Goal: Navigation & Orientation: Find specific page/section

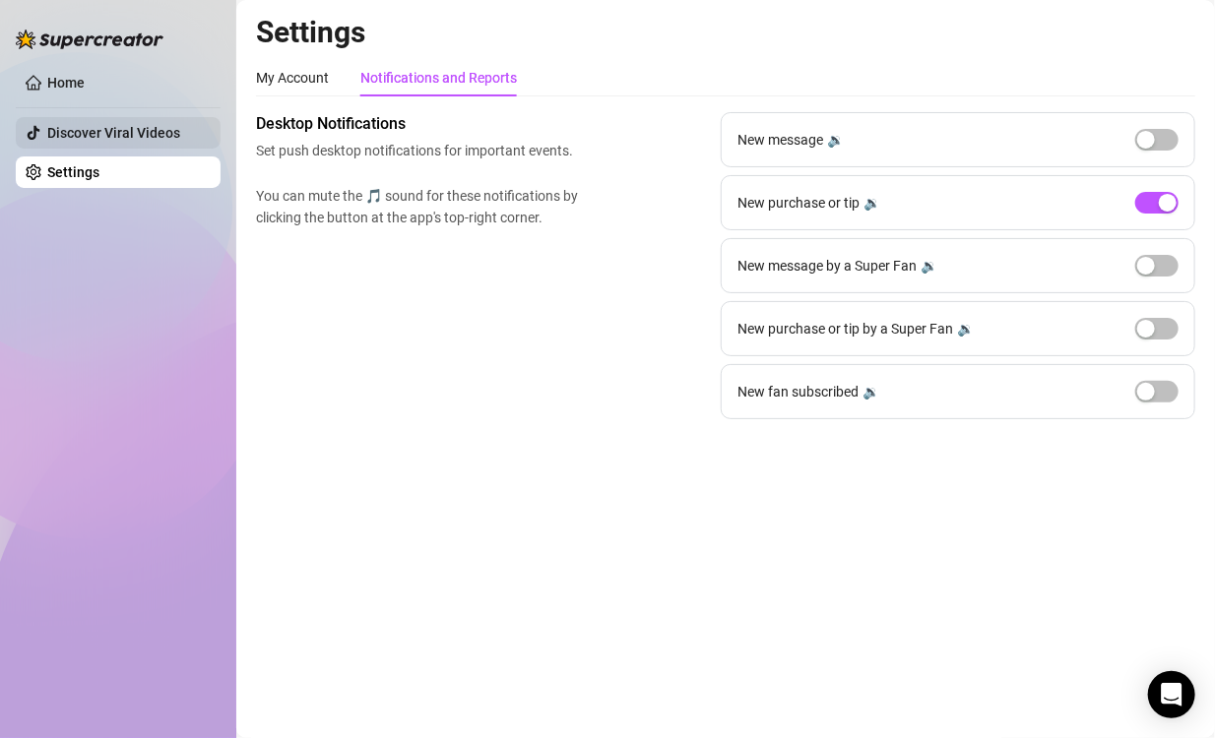
click at [107, 125] on link "Discover Viral Videos" at bounding box center [113, 133] width 133 height 16
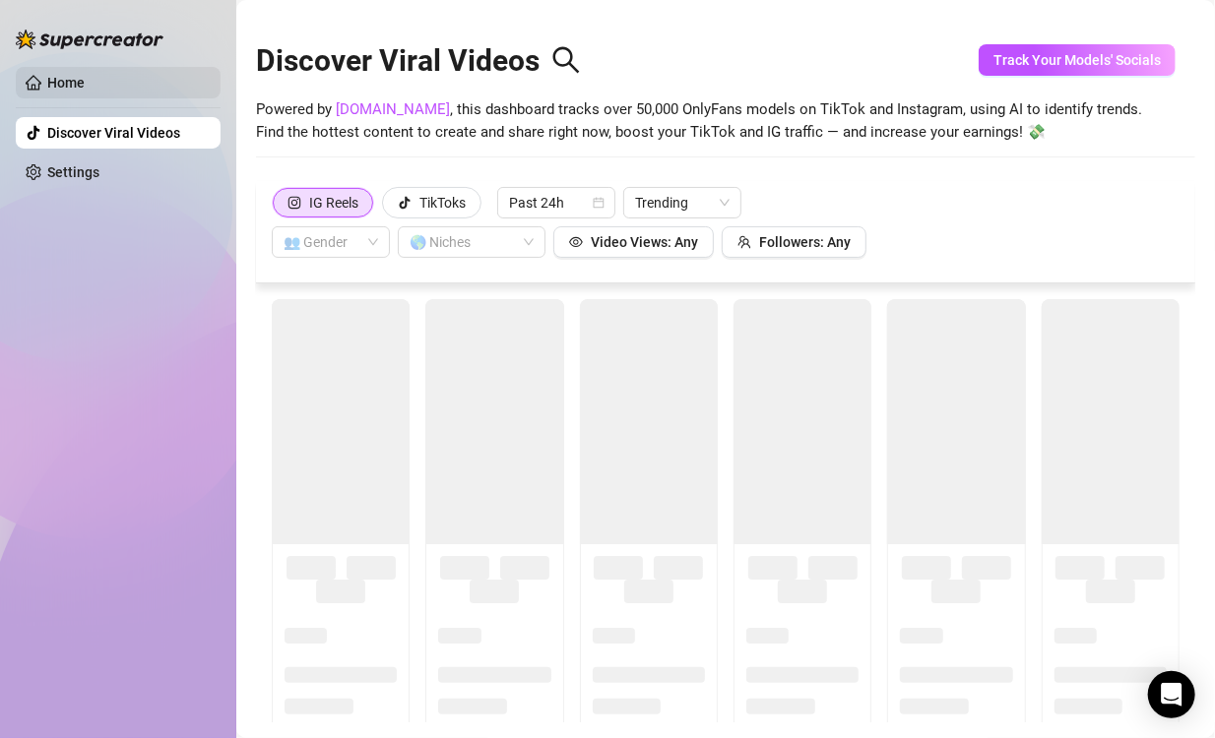
click at [85, 87] on link "Home" at bounding box center [65, 83] width 37 height 16
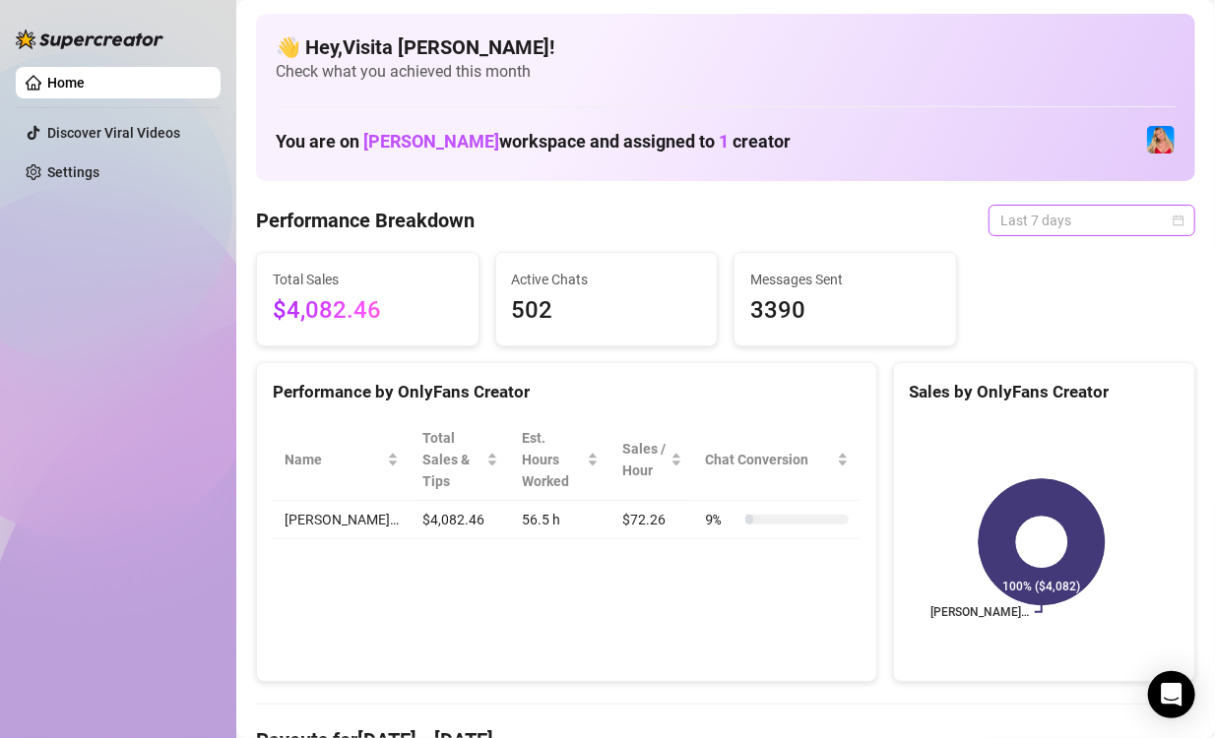
click at [1000, 225] on span "Last 7 days" at bounding box center [1091, 221] width 183 height 30
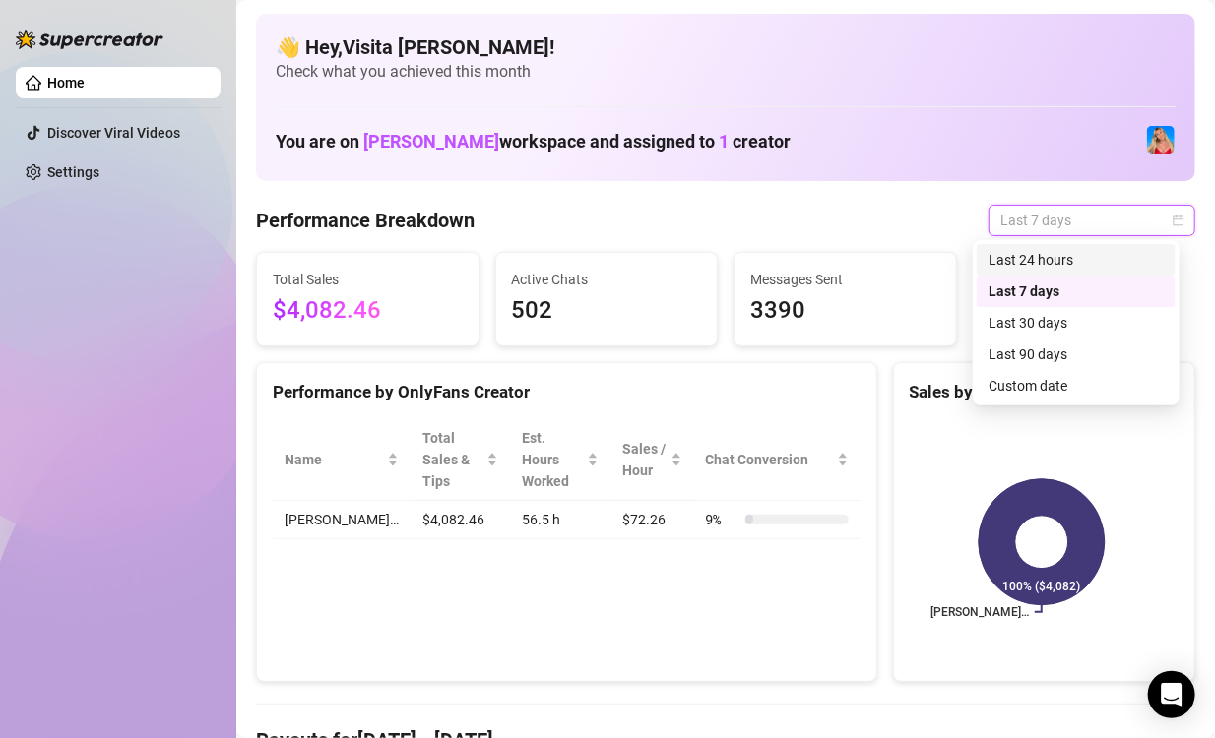
click at [1001, 253] on div "Last 24 hours" at bounding box center [1075, 260] width 175 height 22
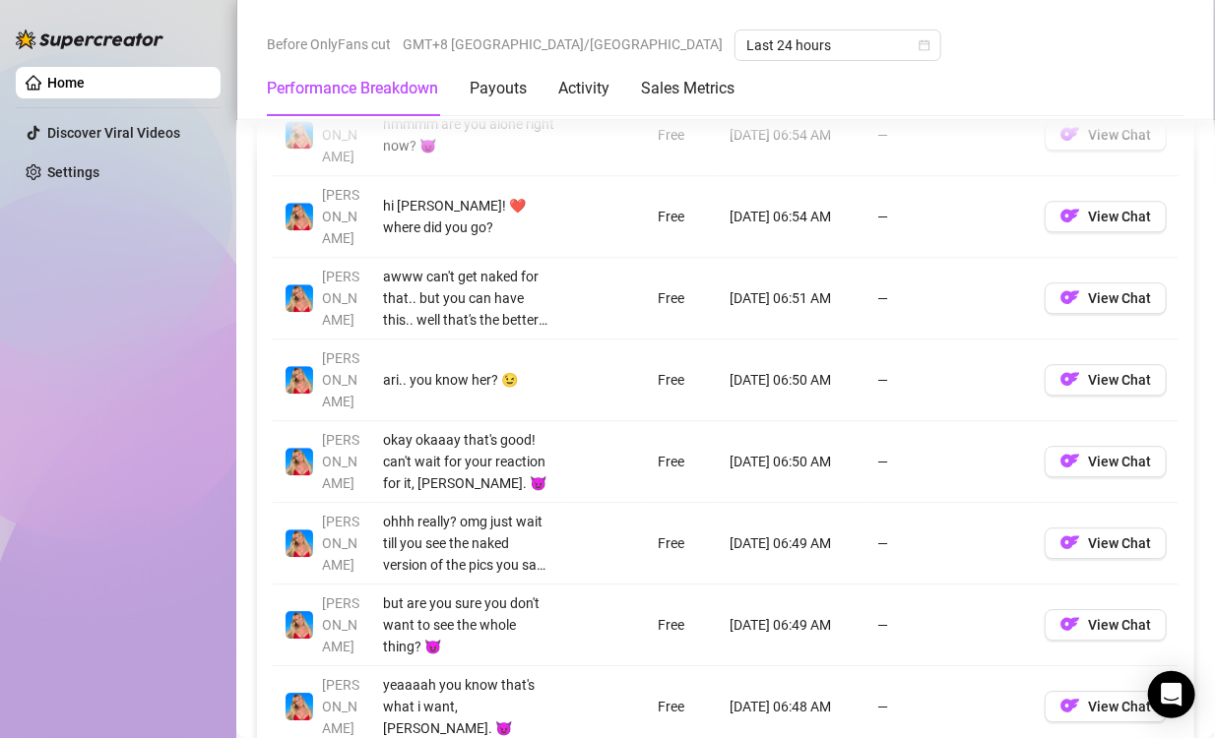
scroll to position [1772, 0]
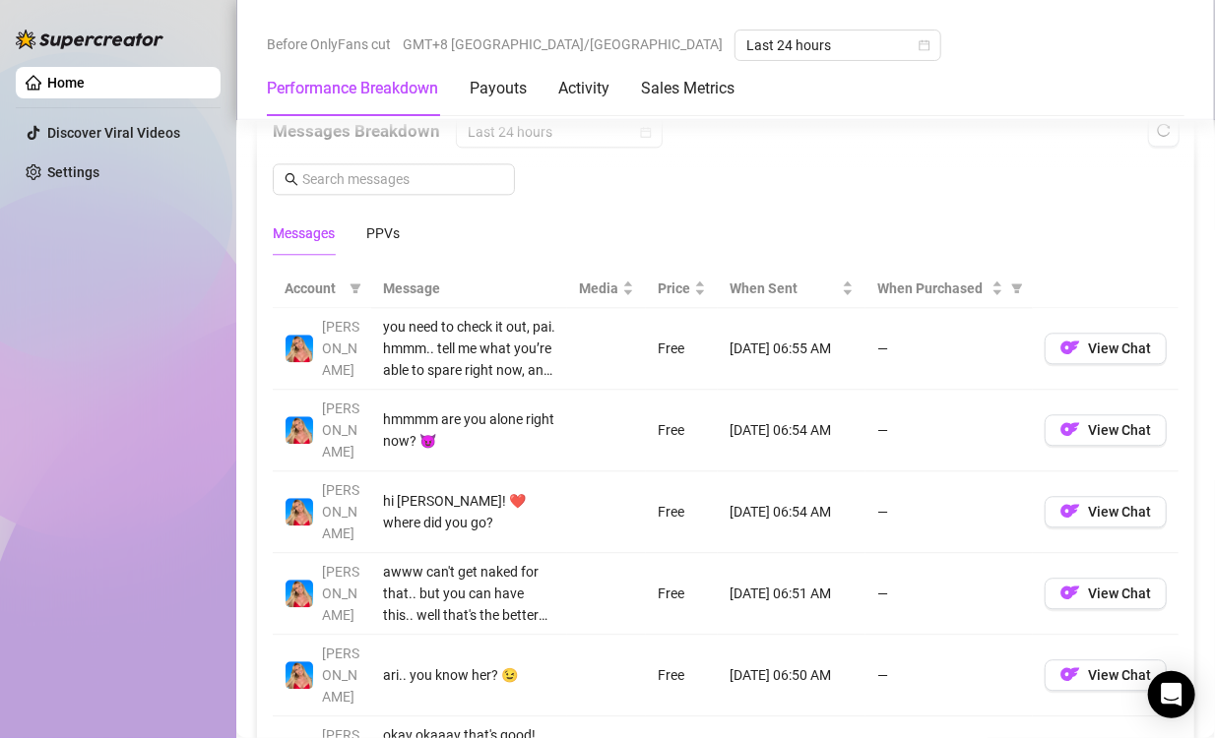
click at [402, 243] on div "Messages PPVs" at bounding box center [726, 233] width 906 height 45
click at [395, 240] on div "PPVs" at bounding box center [382, 233] width 33 height 45
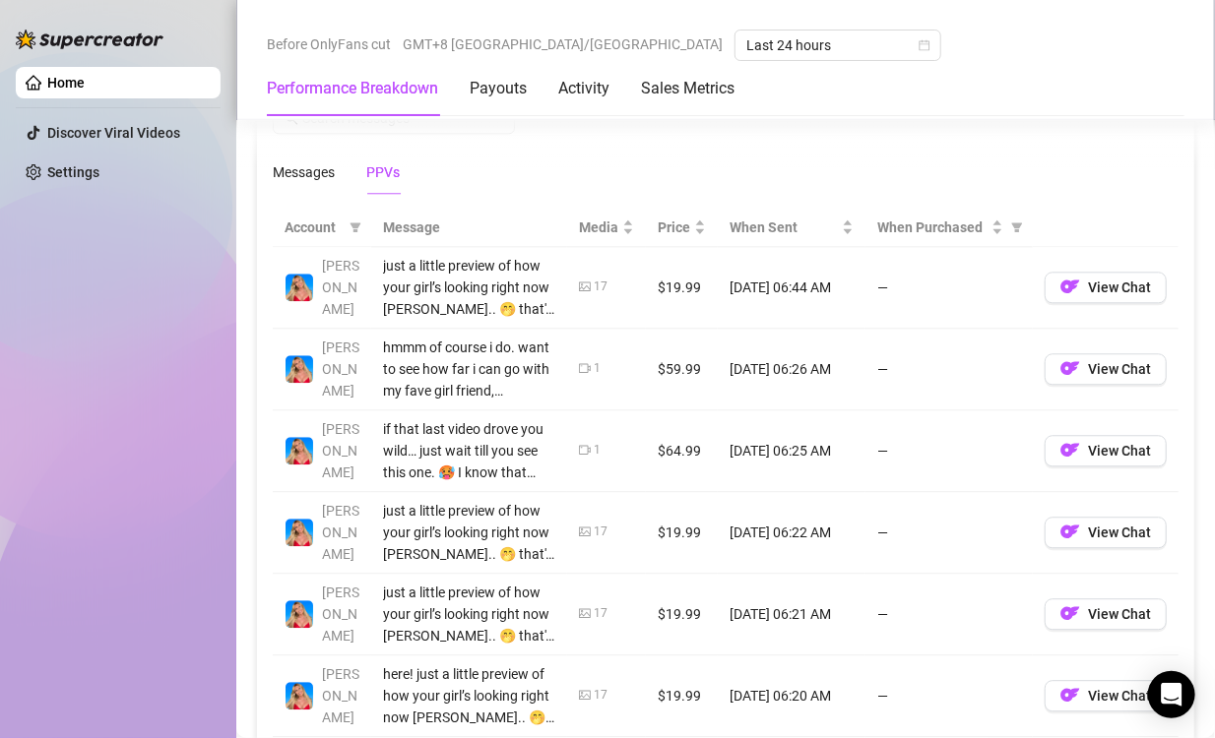
scroll to position [1673, 0]
